Goal: Transaction & Acquisition: Purchase product/service

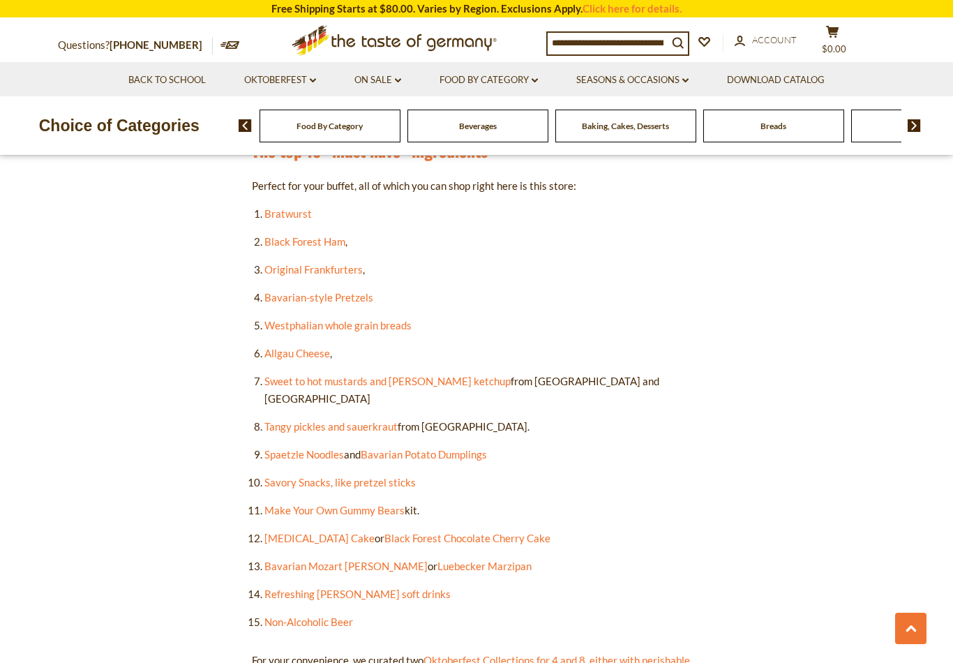
scroll to position [783, 0]
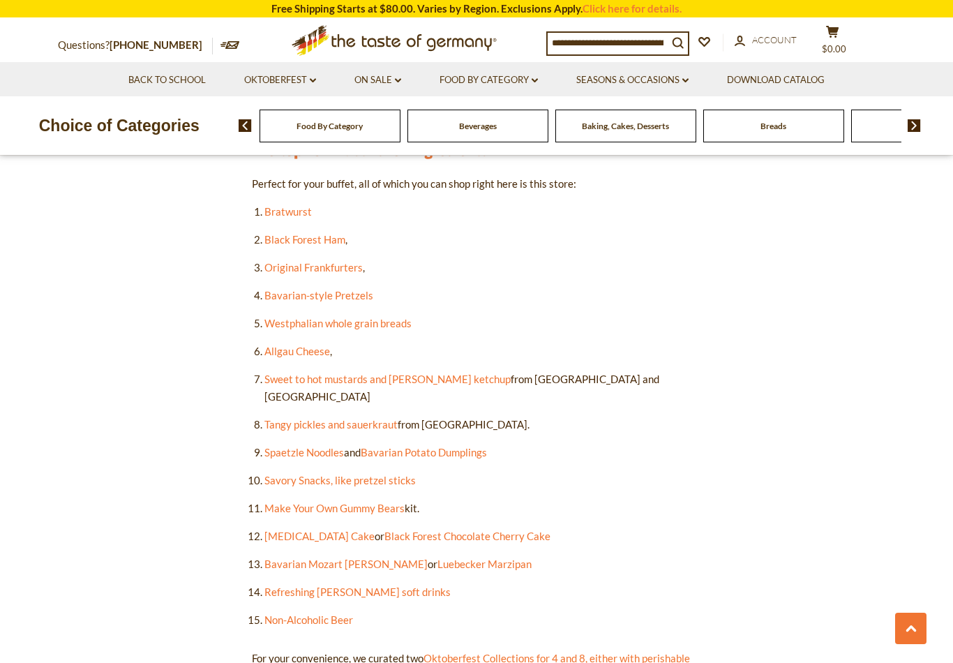
click at [346, 291] on link "Bavarian-style Pretzels" at bounding box center [319, 295] width 109 height 13
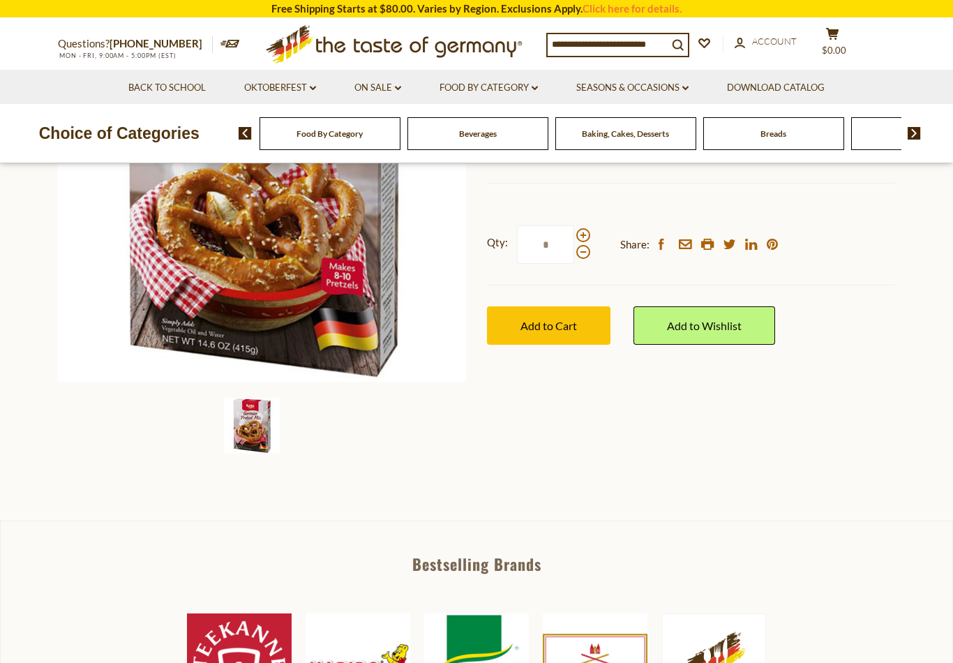
click at [301, 81] on link "Oktoberfest dropdown_arrow" at bounding box center [280, 87] width 72 height 15
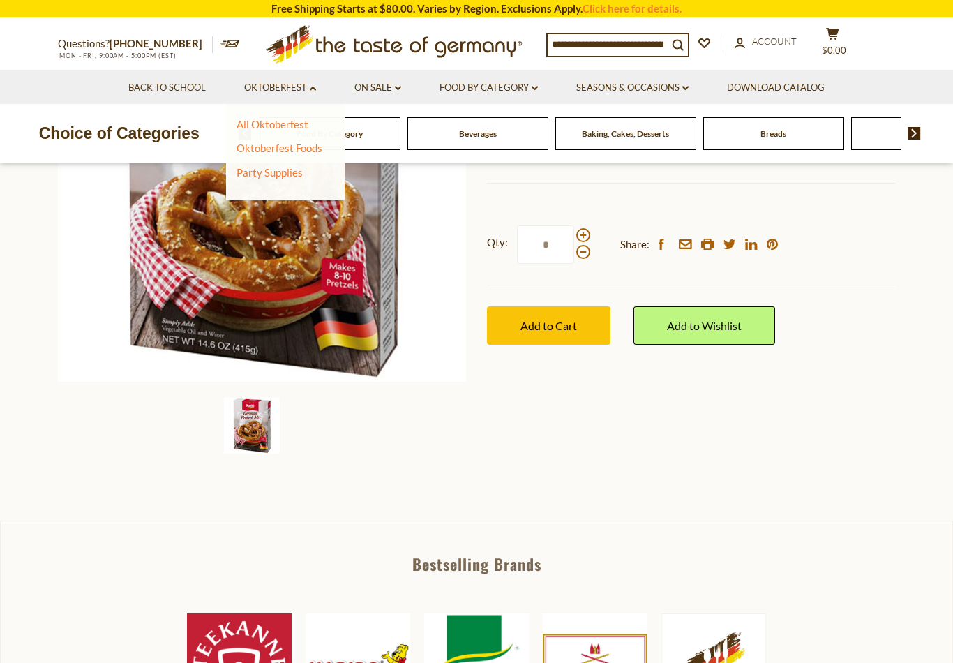
click at [291, 120] on link "All Oktoberfest" at bounding box center [273, 124] width 72 height 13
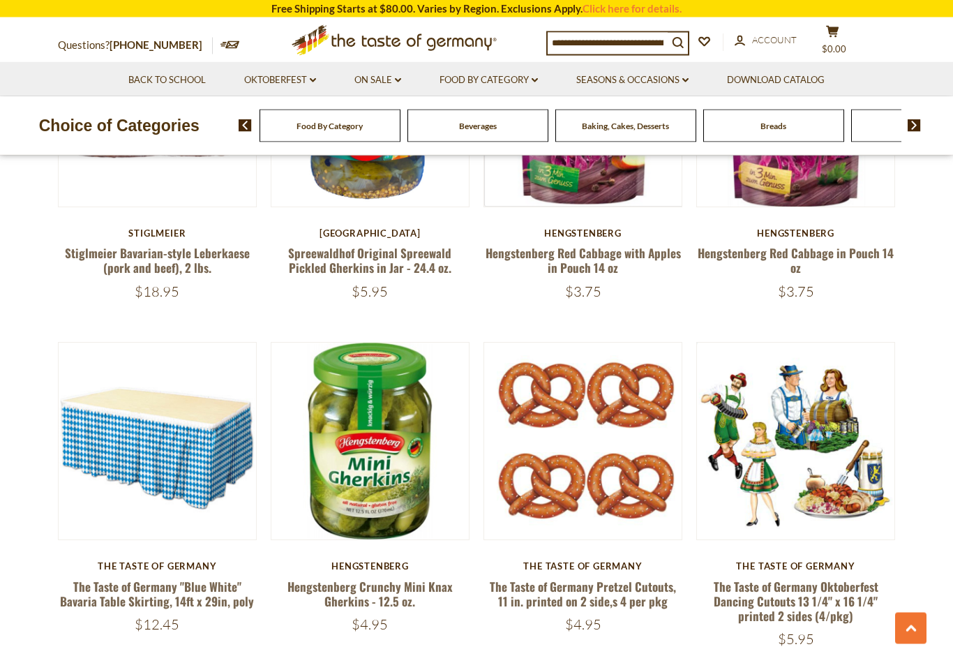
scroll to position [2996, 0]
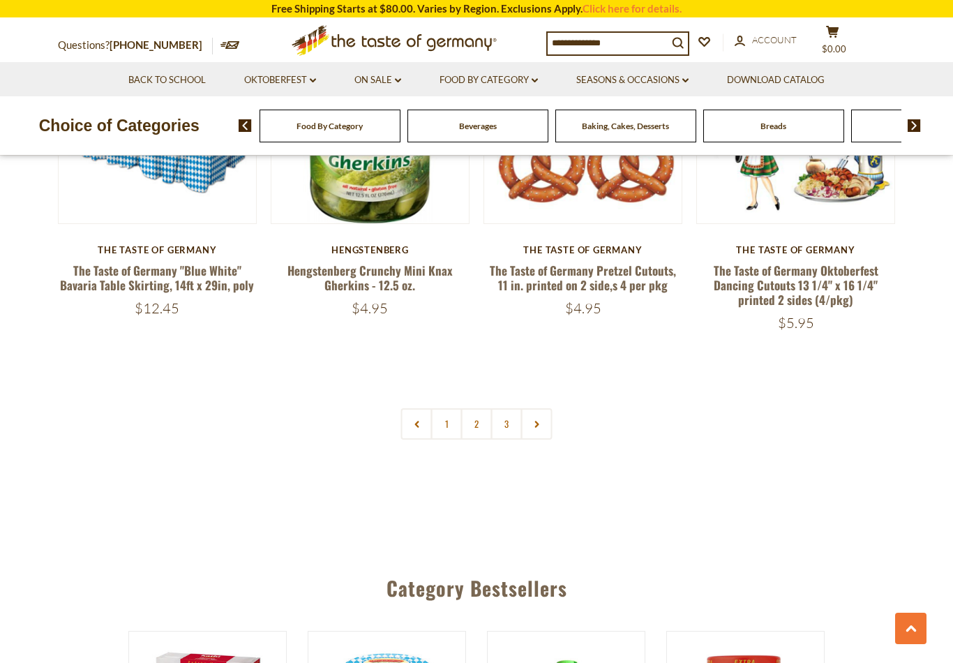
click at [546, 408] on link at bounding box center [536, 423] width 31 height 31
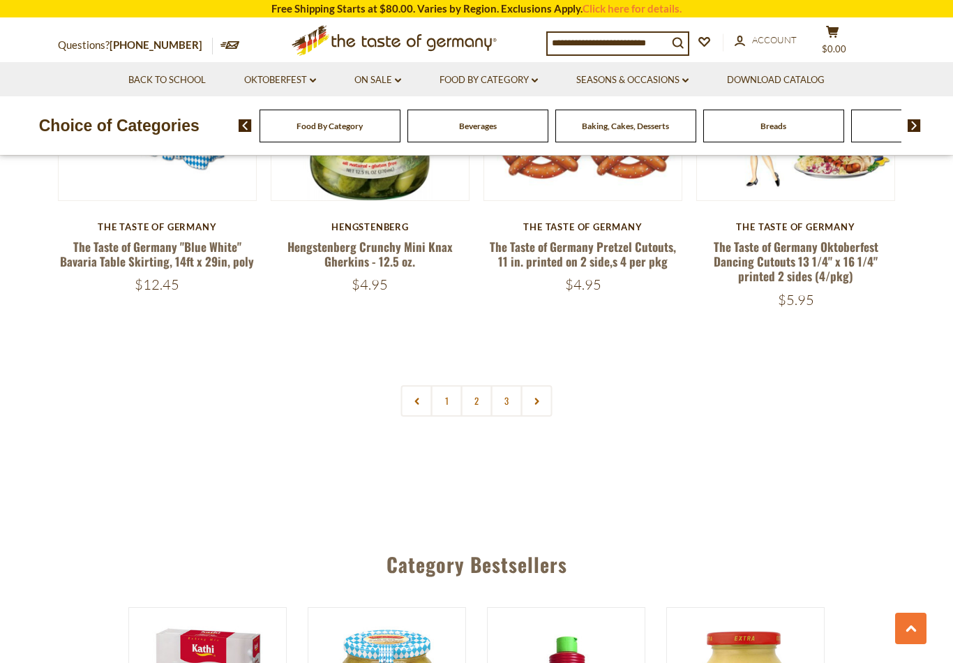
scroll to position [3305, 0]
click at [535, 385] on link at bounding box center [536, 400] width 31 height 31
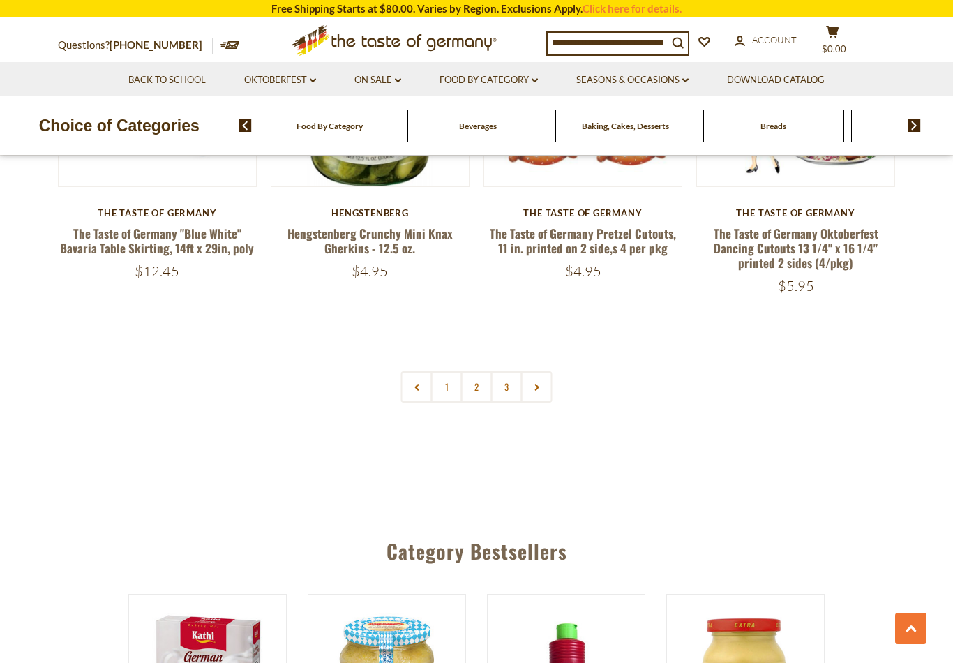
click at [479, 371] on link "2" at bounding box center [476, 386] width 31 height 31
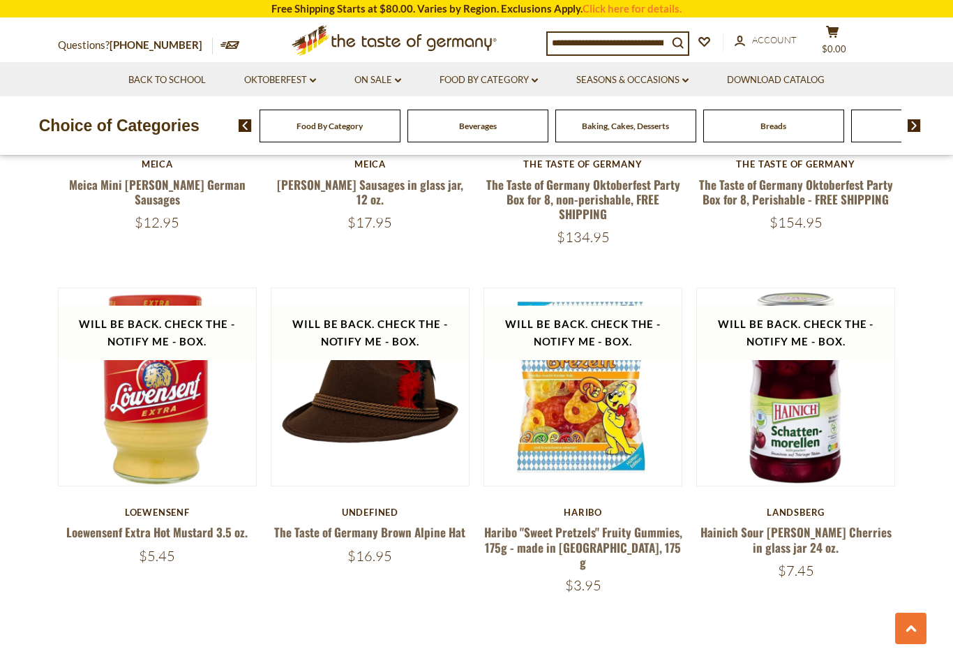
scroll to position [3004, 0]
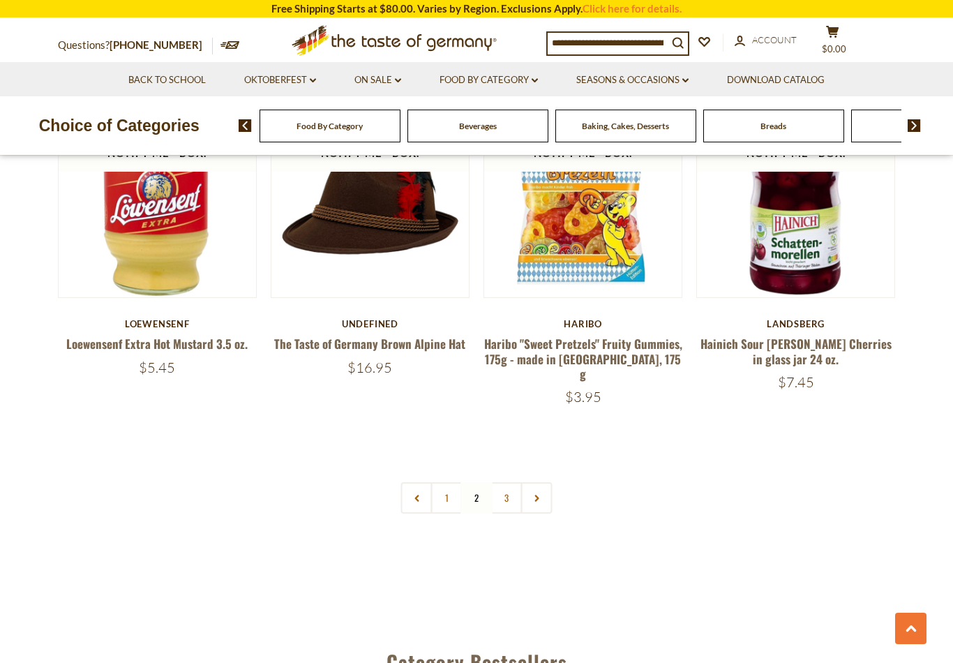
click at [509, 482] on link "3" at bounding box center [506, 497] width 31 height 31
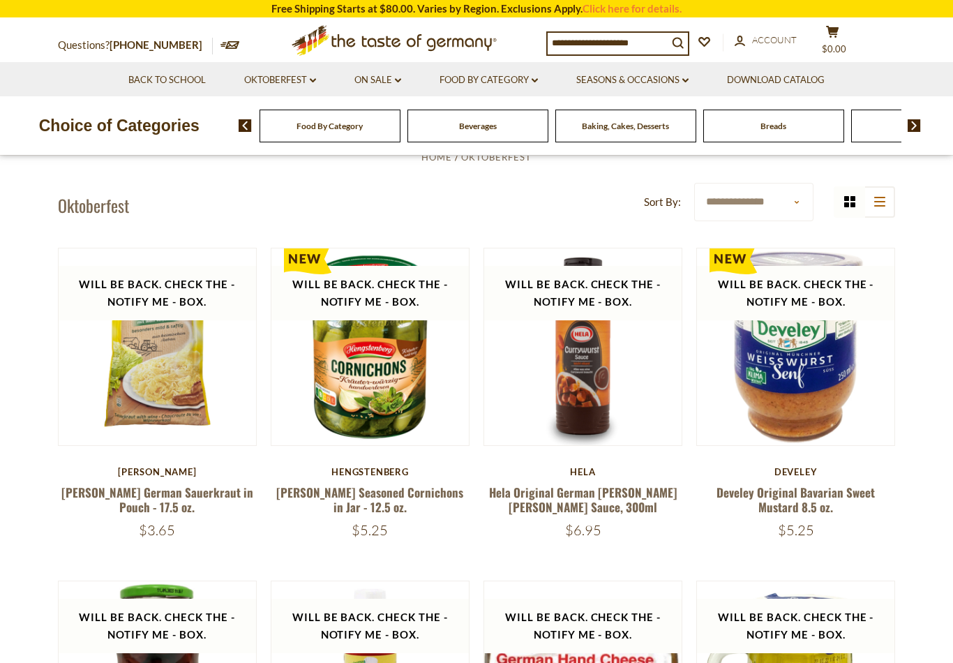
scroll to position [0, 0]
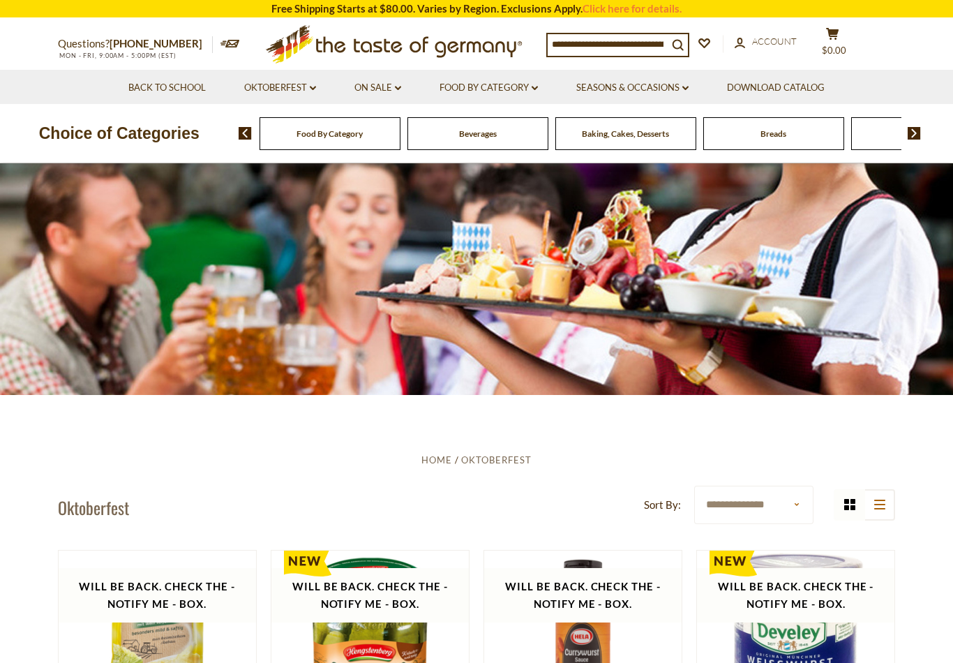
click at [502, 88] on link "Food By Category dropdown_arrow" at bounding box center [489, 87] width 98 height 15
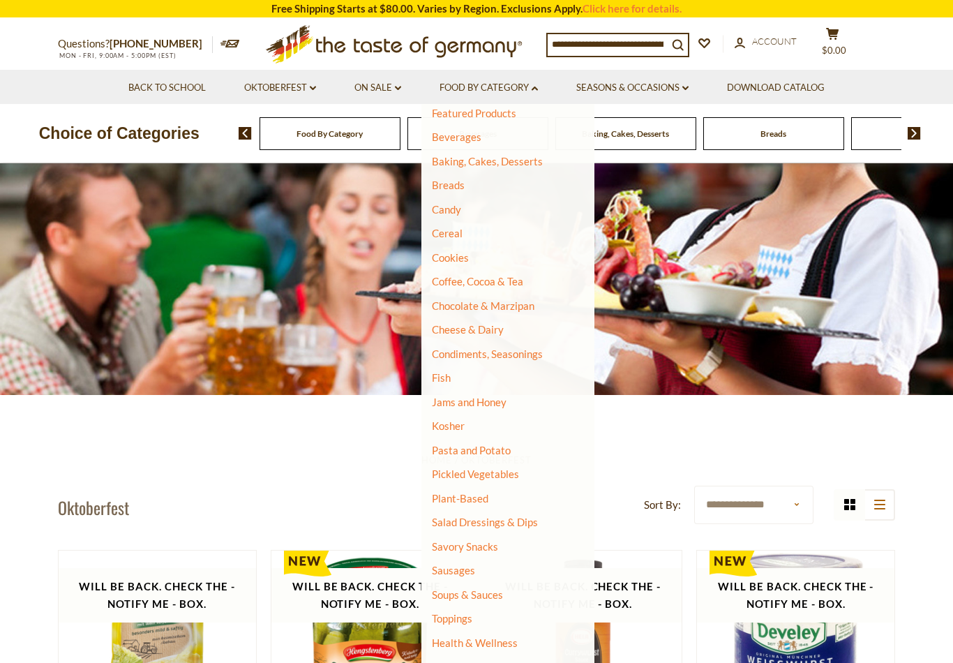
scroll to position [59, 0]
click at [456, 569] on link "Sausages" at bounding box center [453, 571] width 43 height 13
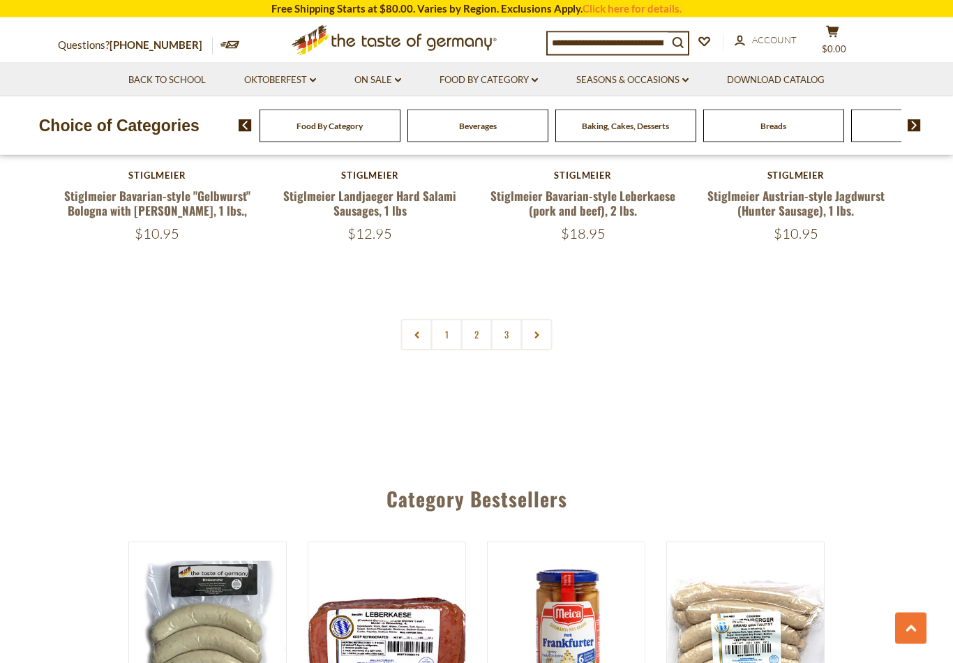
scroll to position [3349, 0]
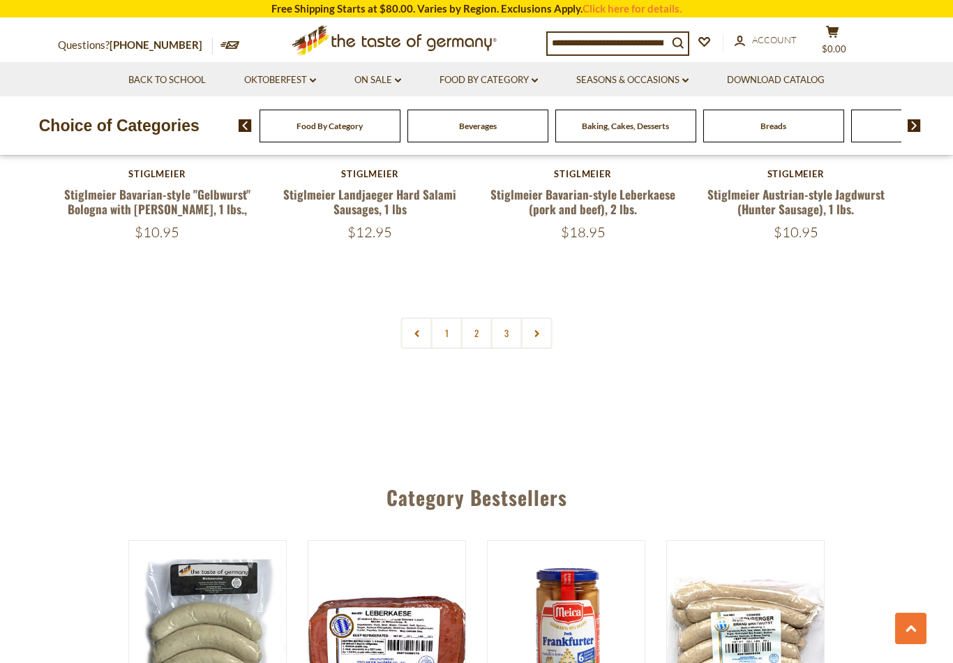
click at [475, 318] on link "2" at bounding box center [476, 333] width 31 height 31
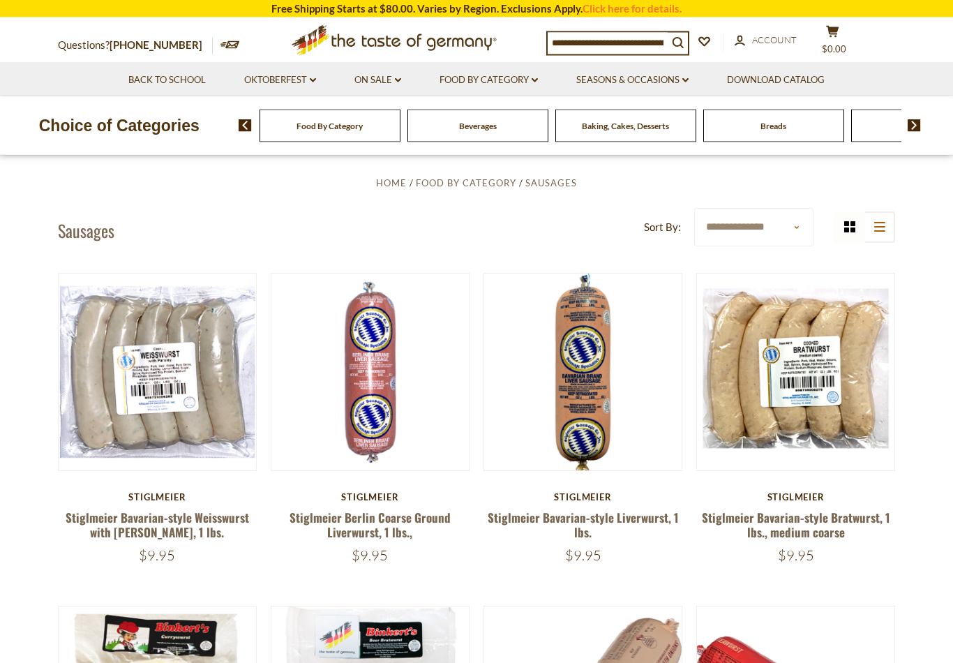
scroll to position [0, 0]
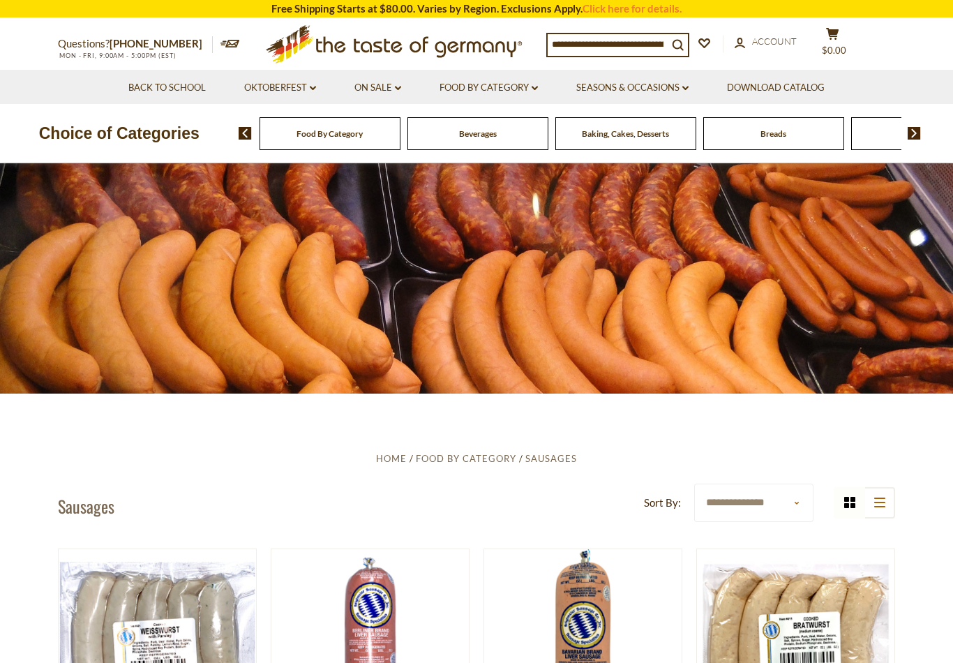
click at [670, 89] on link "Seasons & Occasions dropdown_arrow" at bounding box center [632, 87] width 112 height 15
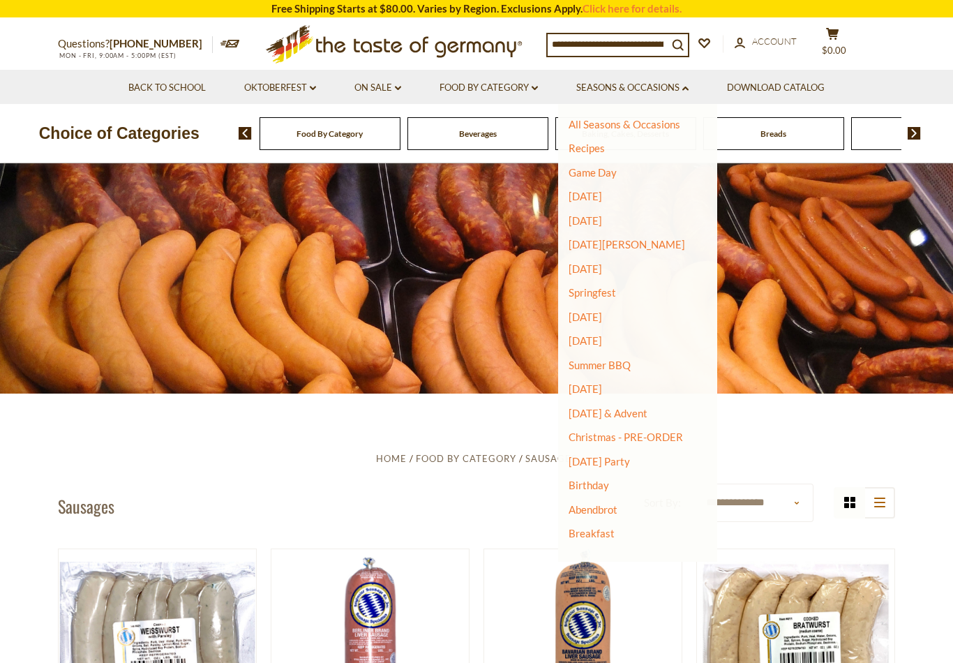
click at [381, 89] on link "On Sale dropdown_arrow" at bounding box center [378, 87] width 47 height 15
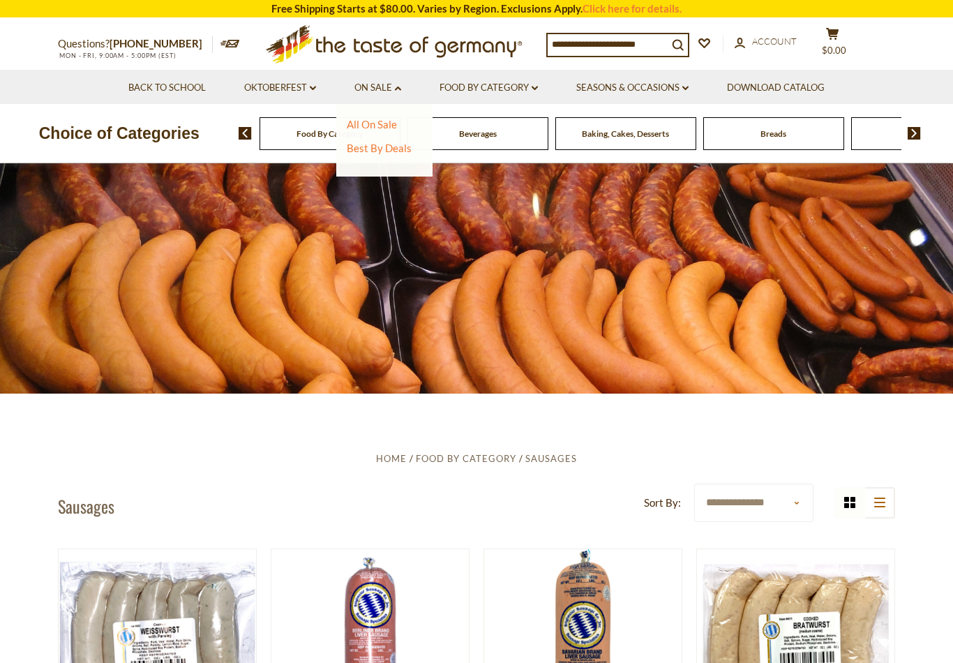
click at [383, 126] on link "All On Sale" at bounding box center [372, 124] width 50 height 13
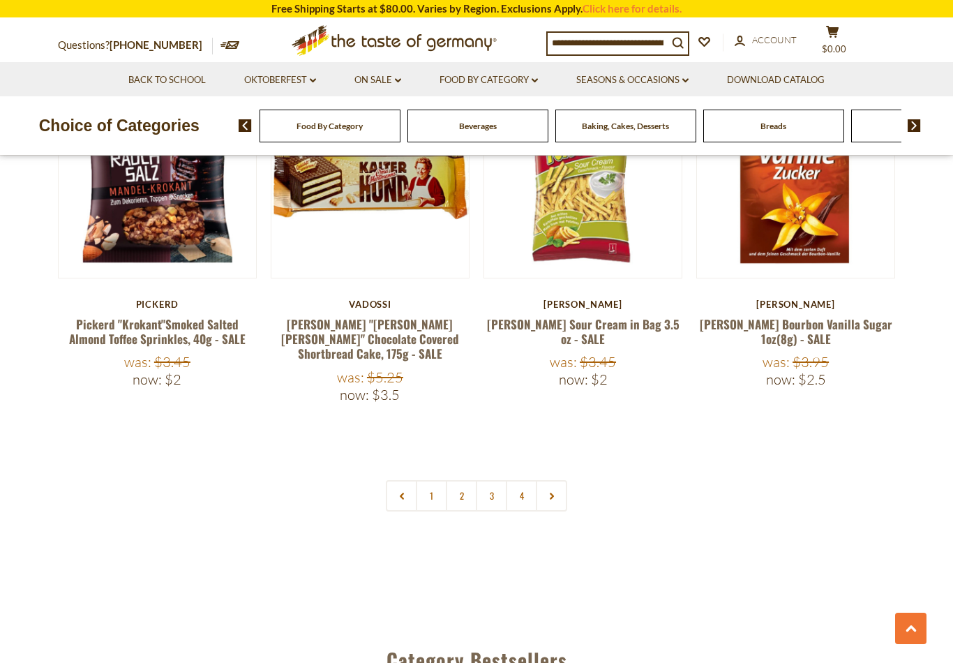
scroll to position [3237, 0]
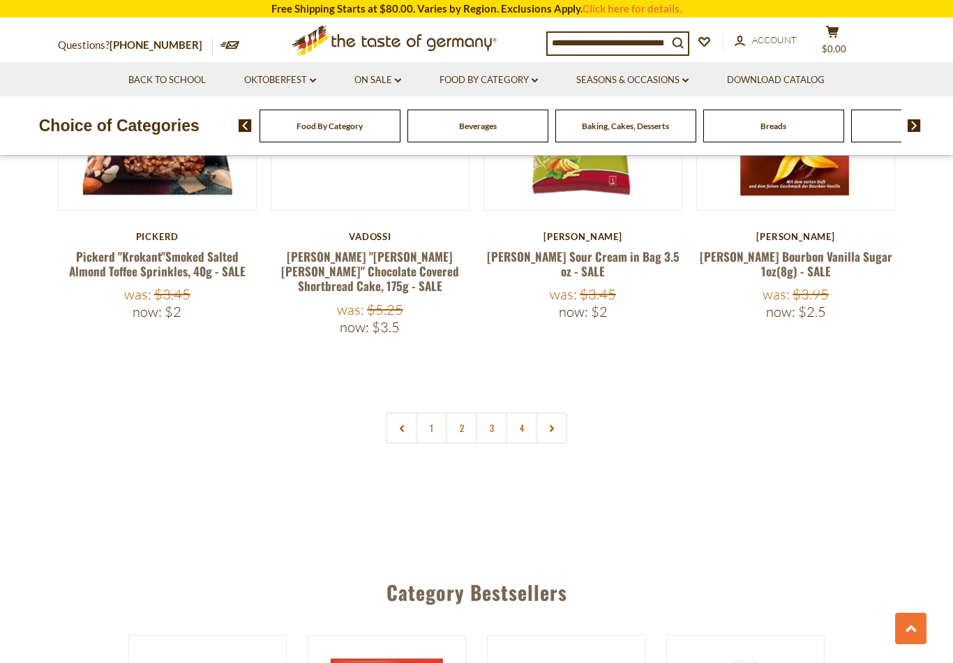
click at [462, 412] on link "2" at bounding box center [461, 427] width 31 height 31
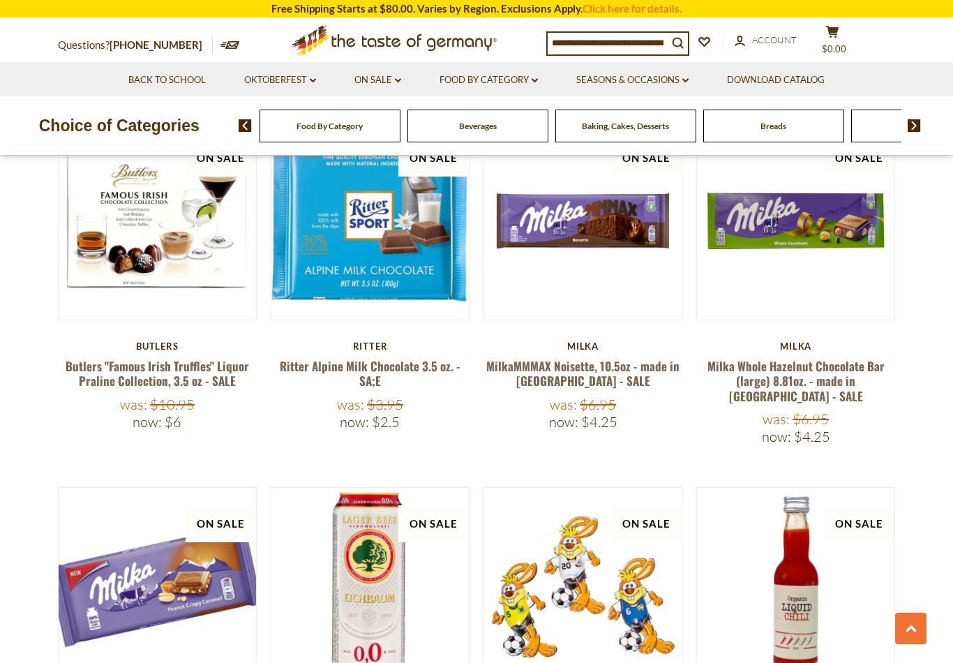
scroll to position [835, 0]
